Goal: Task Accomplishment & Management: Manage account settings

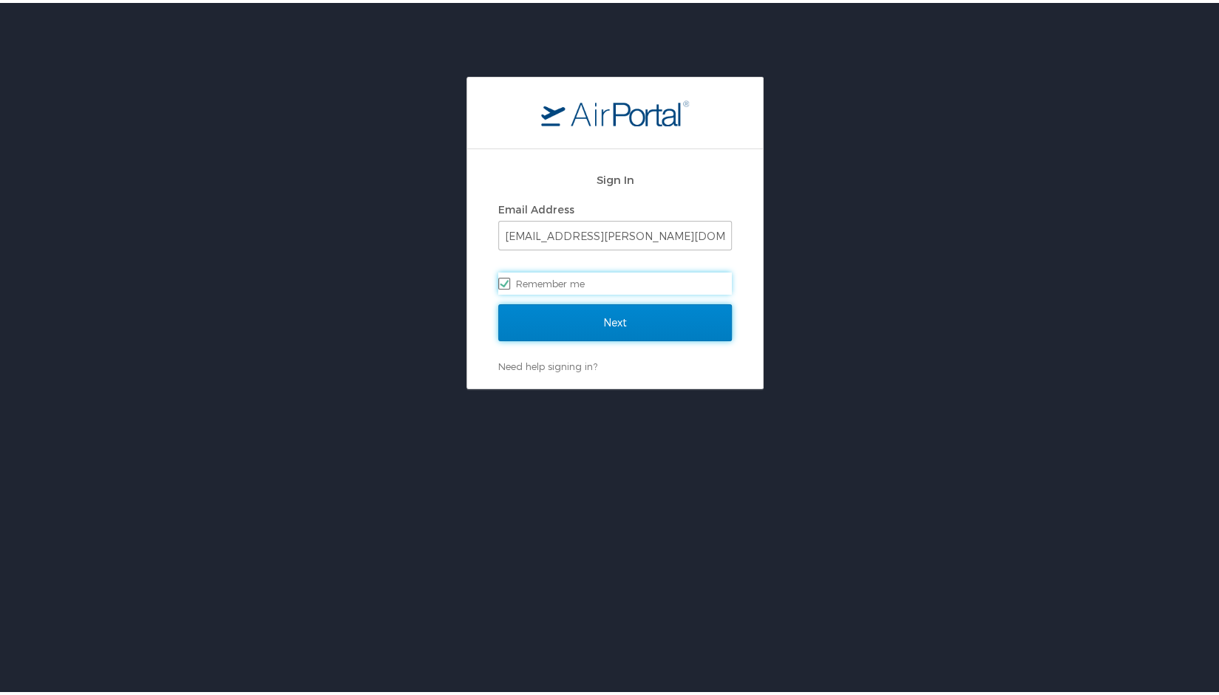
click at [613, 333] on input "Next" at bounding box center [615, 320] width 234 height 37
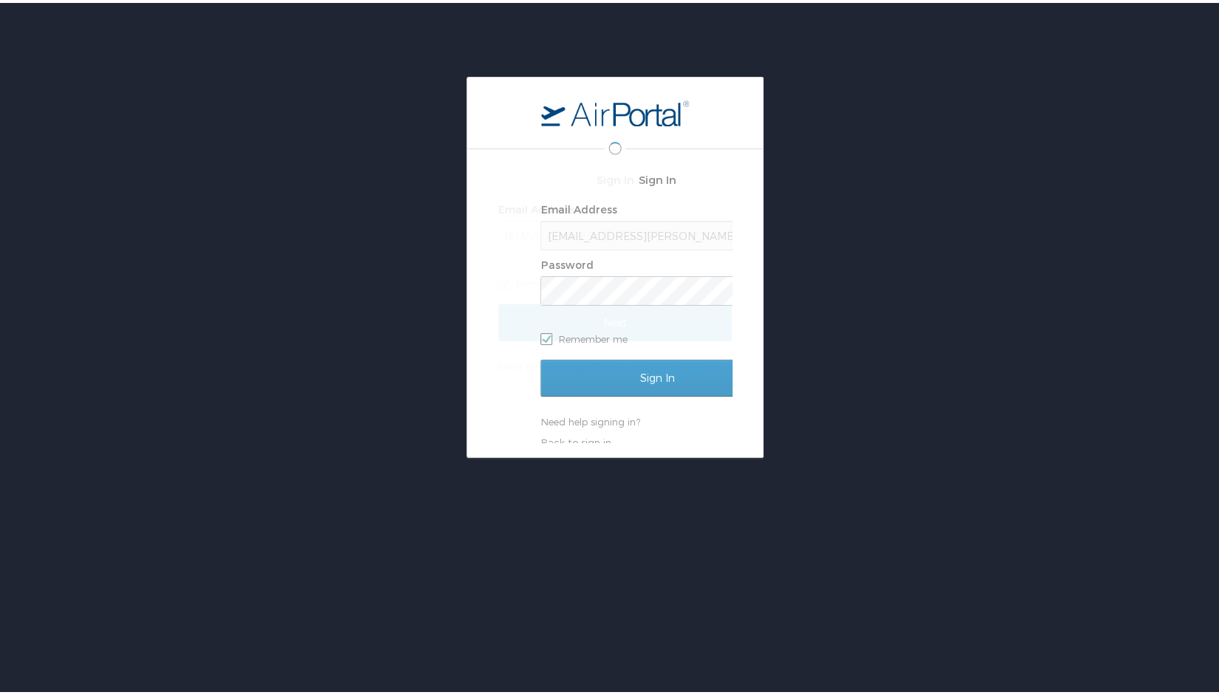
click at [613, 333] on label "Remember me" at bounding box center [657, 336] width 234 height 22
click at [550, 333] on input "Remember me" at bounding box center [545, 335] width 10 height 10
checkbox input "false"
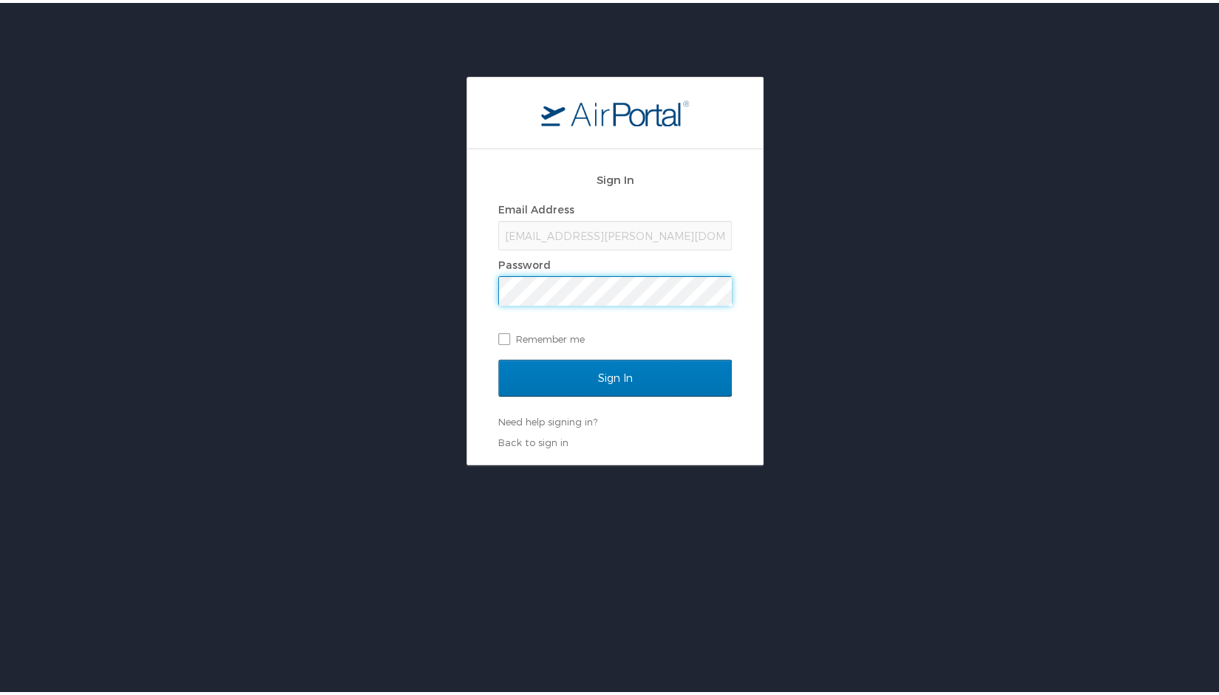
click at [498, 357] on input "Sign In" at bounding box center [615, 375] width 234 height 37
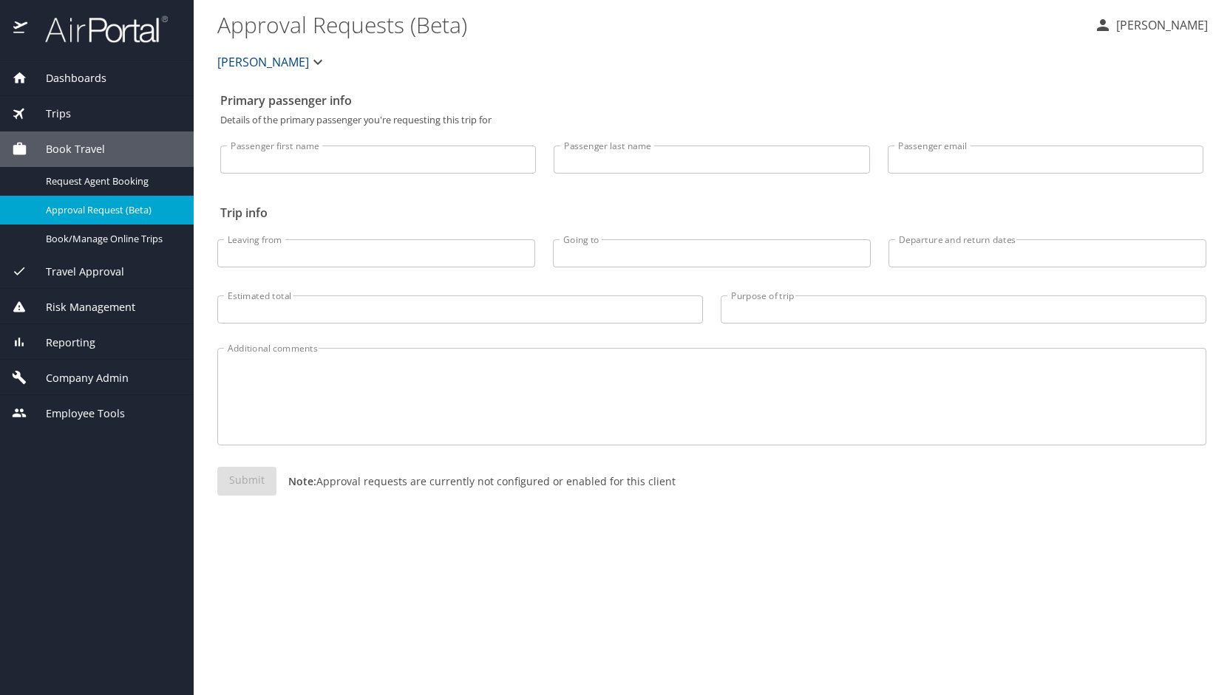
click at [130, 368] on div "Company Admin" at bounding box center [97, 377] width 194 height 35
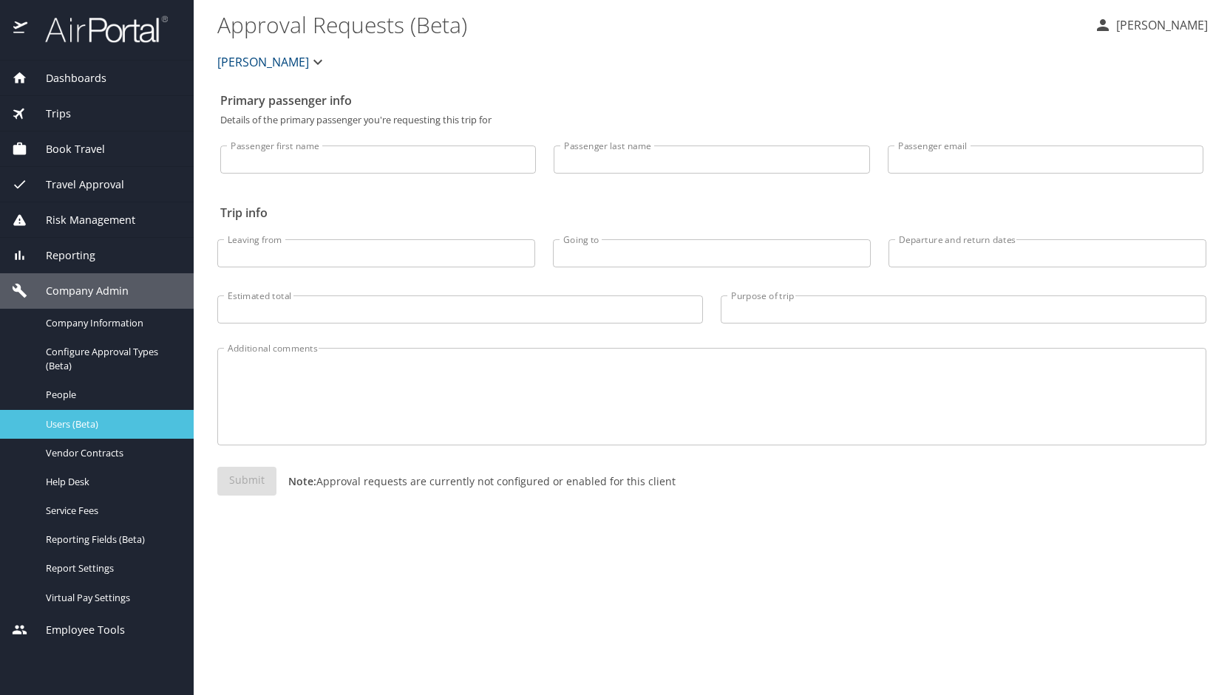
click at [105, 426] on span "Users (Beta)" at bounding box center [111, 425] width 130 height 14
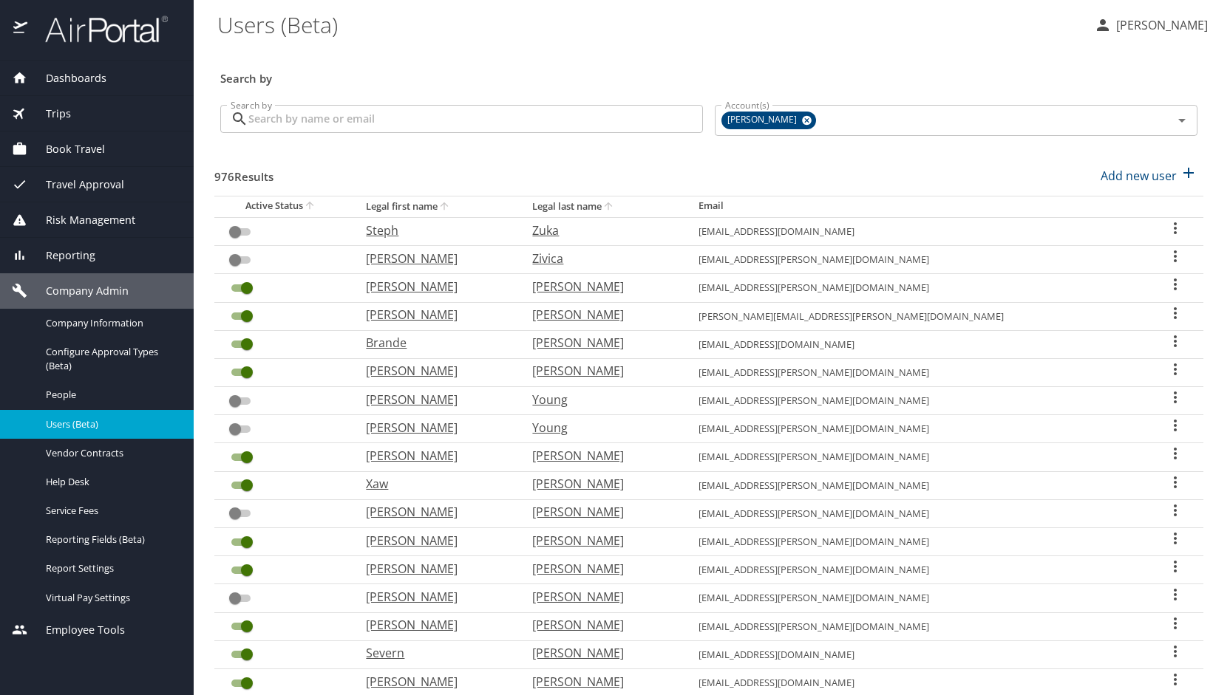
click at [387, 128] on input "Search by" at bounding box center [475, 119] width 455 height 28
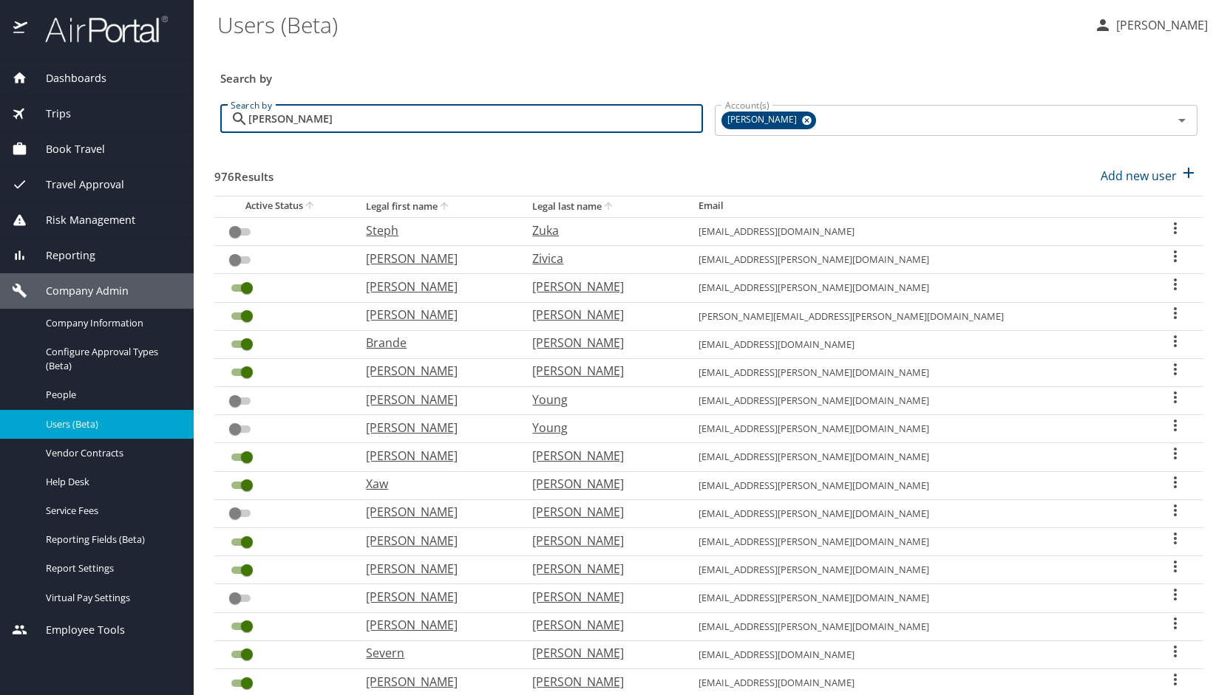
type input "[PERSON_NAME]"
checkbox input "true"
checkbox input "false"
checkbox input "true"
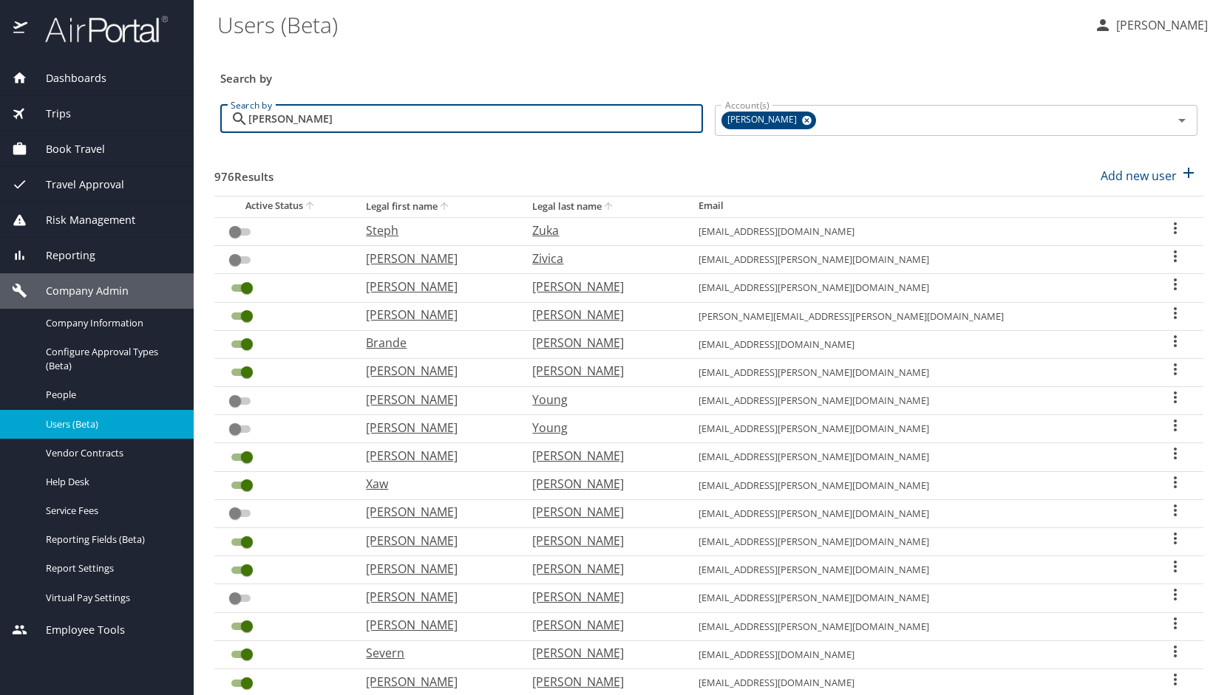
checkbox input "true"
checkbox input "false"
checkbox input "true"
checkbox input "false"
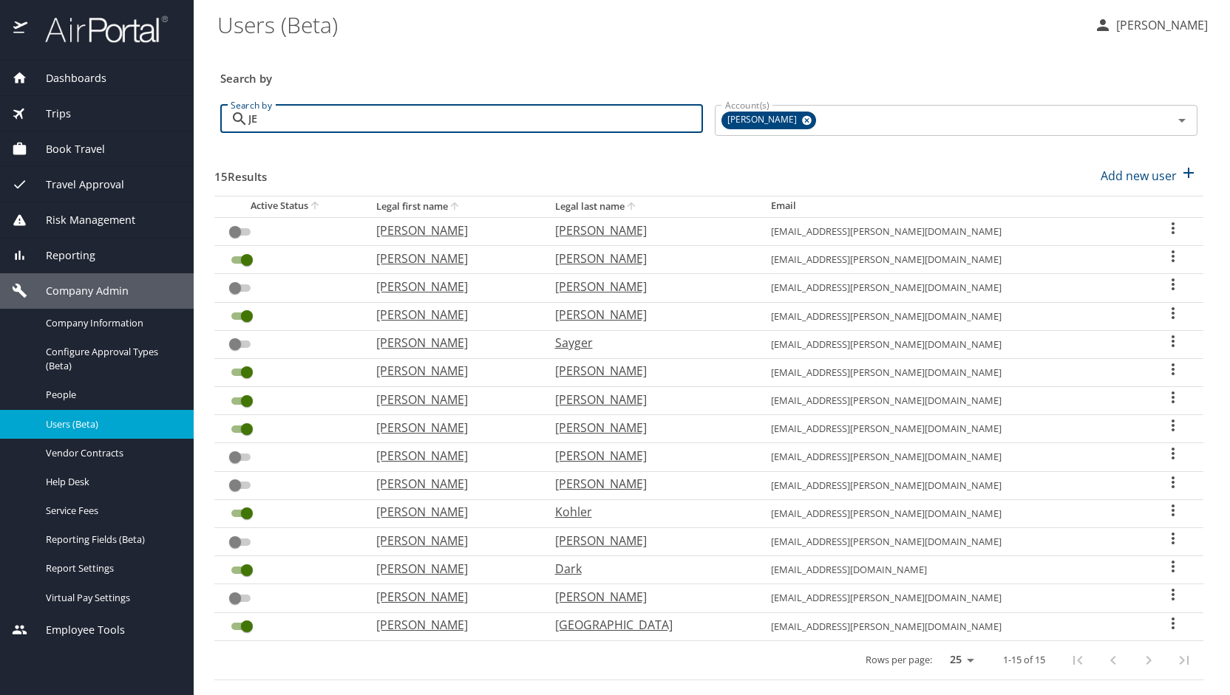
type input "J"
checkbox input "false"
checkbox input "true"
checkbox input "false"
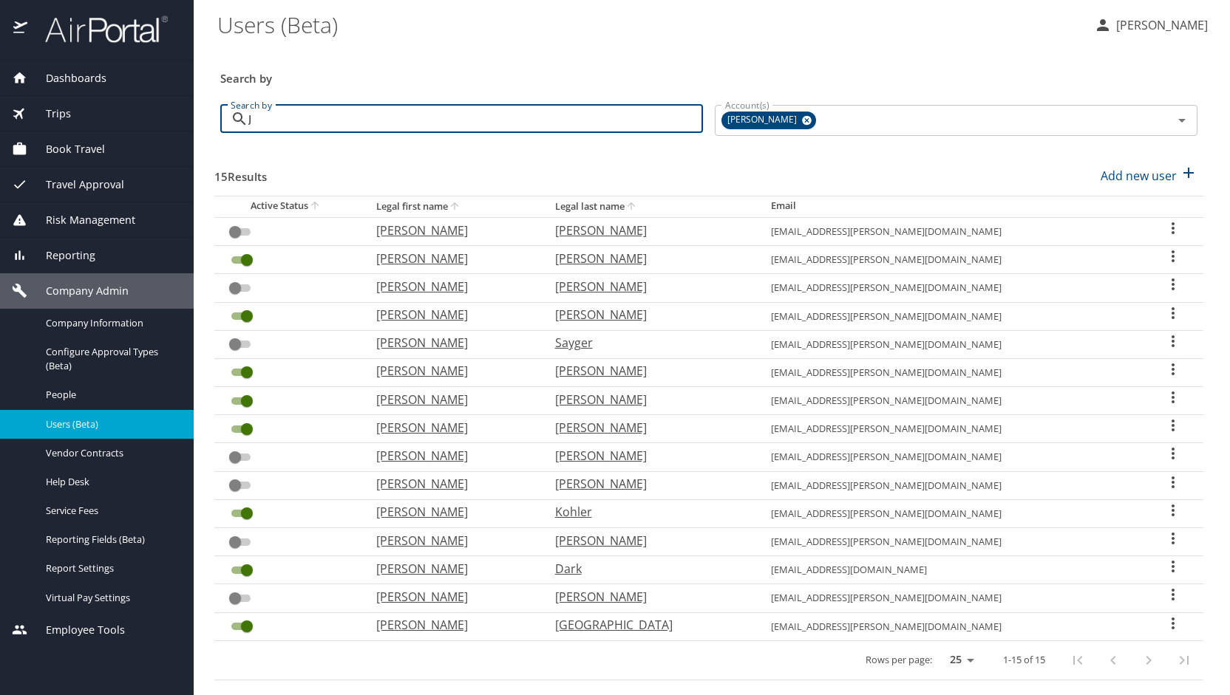
checkbox input "false"
checkbox input "true"
checkbox input "false"
checkbox input "true"
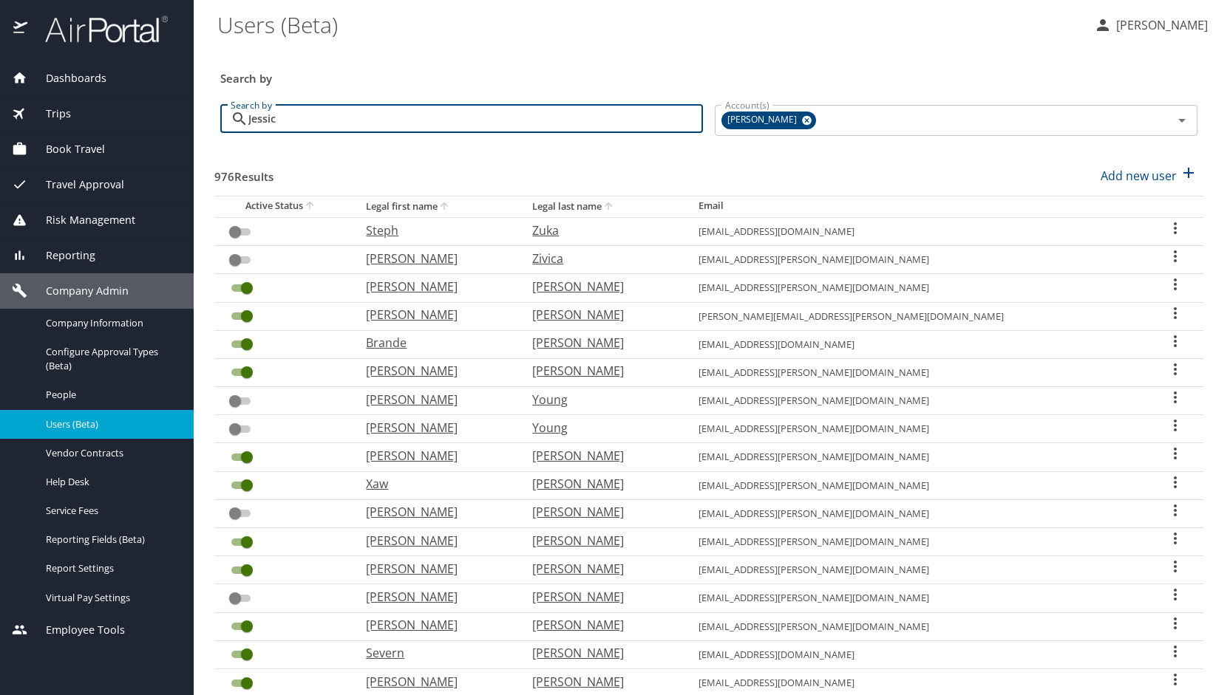
type input "[PERSON_NAME]"
checkbox input "true"
checkbox input "false"
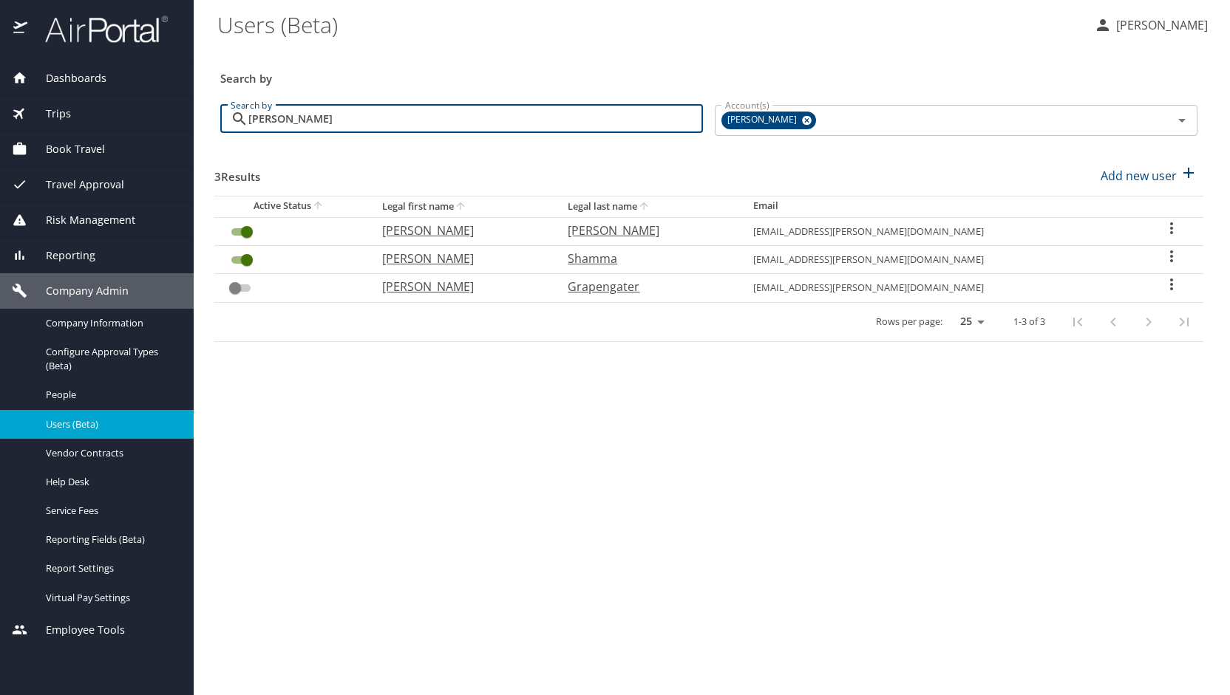
type input "[PERSON_NAME]"
